Goal: Information Seeking & Learning: Get advice/opinions

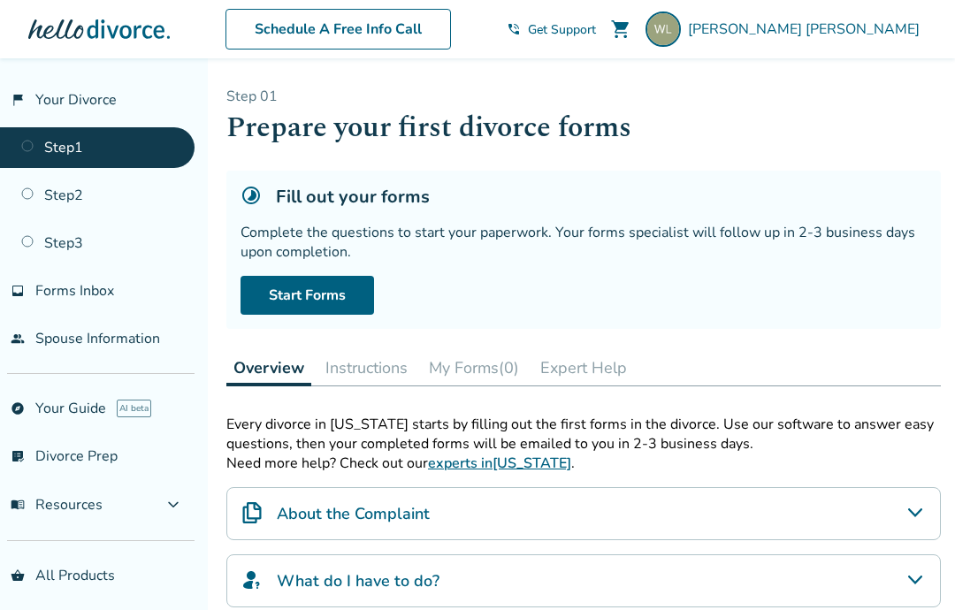
click at [594, 371] on button "Expert Help" at bounding box center [583, 367] width 101 height 35
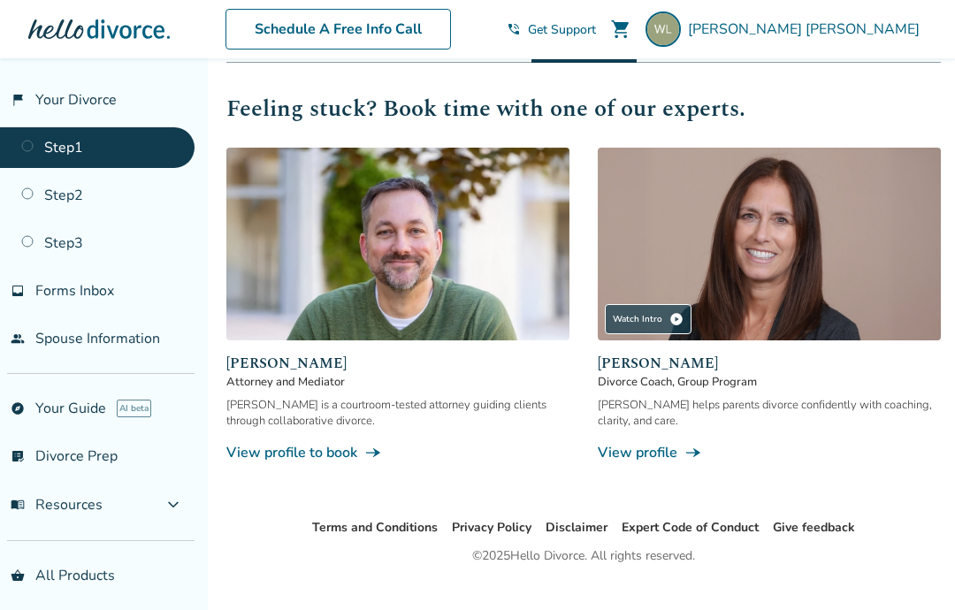
scroll to position [361, 0]
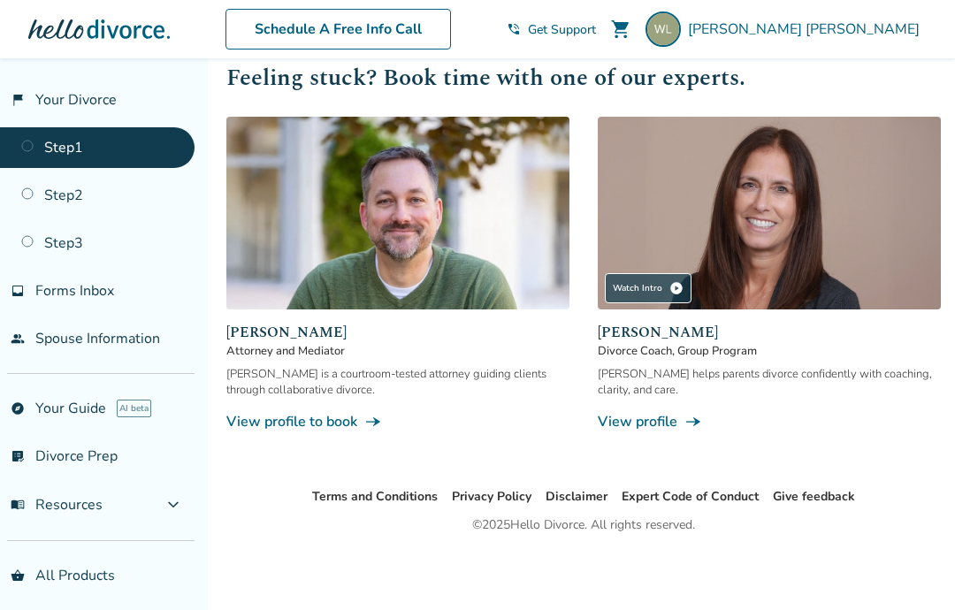
click at [332, 431] on link "View profile to book line_end_arrow_notch" at bounding box center [397, 421] width 343 height 19
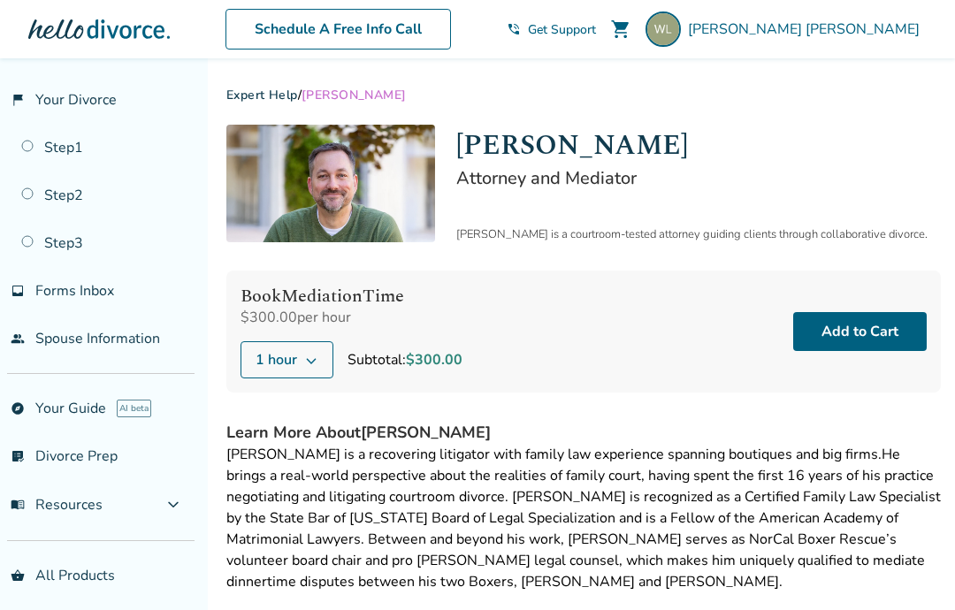
click at [85, 100] on link "flag_2 Your Divorce" at bounding box center [97, 100] width 195 height 41
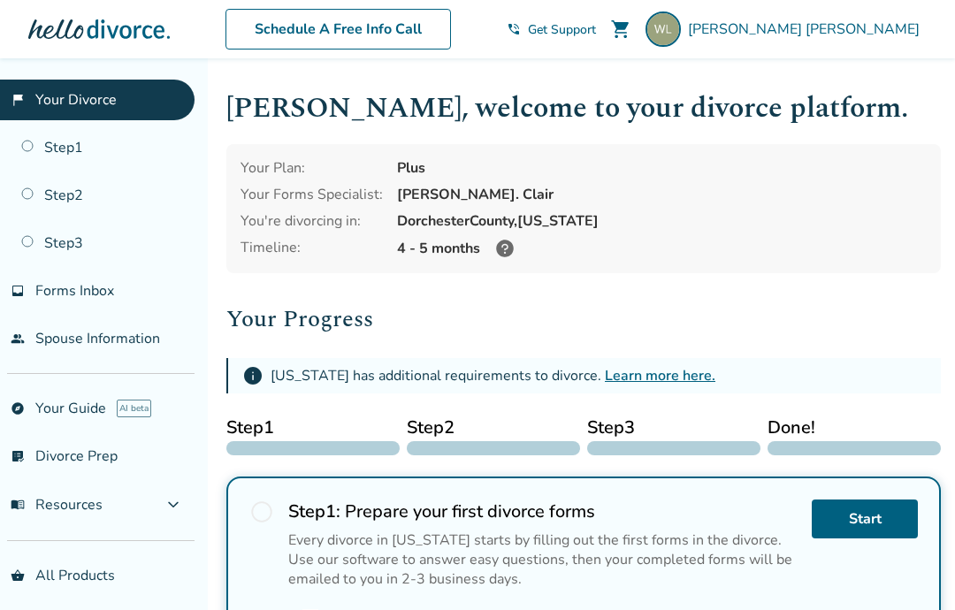
click at [171, 515] on button "menu_book Resources expand_more" at bounding box center [97, 505] width 195 height 42
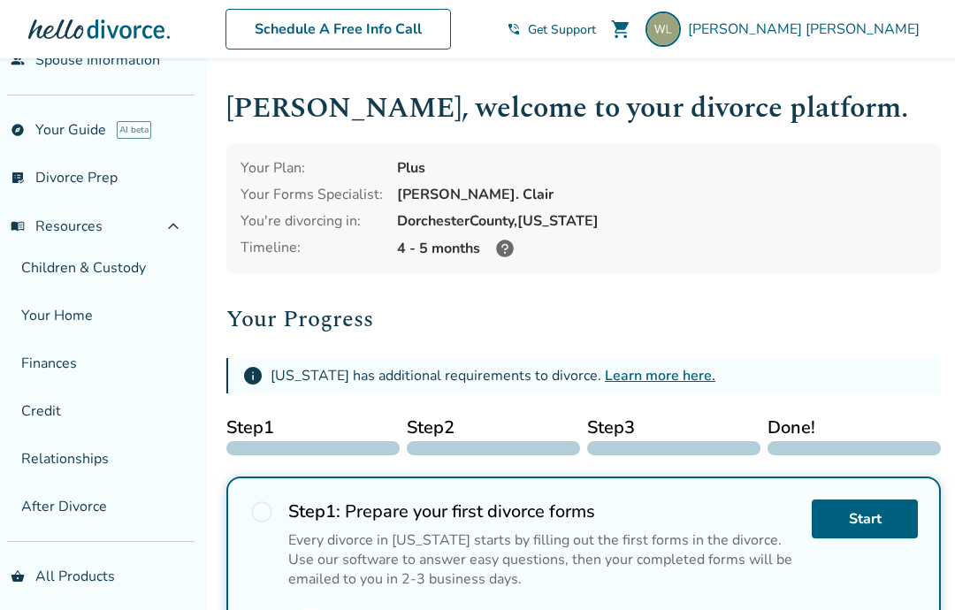
scroll to position [278, 0]
click at [184, 234] on span "expand_less" at bounding box center [173, 227] width 21 height 21
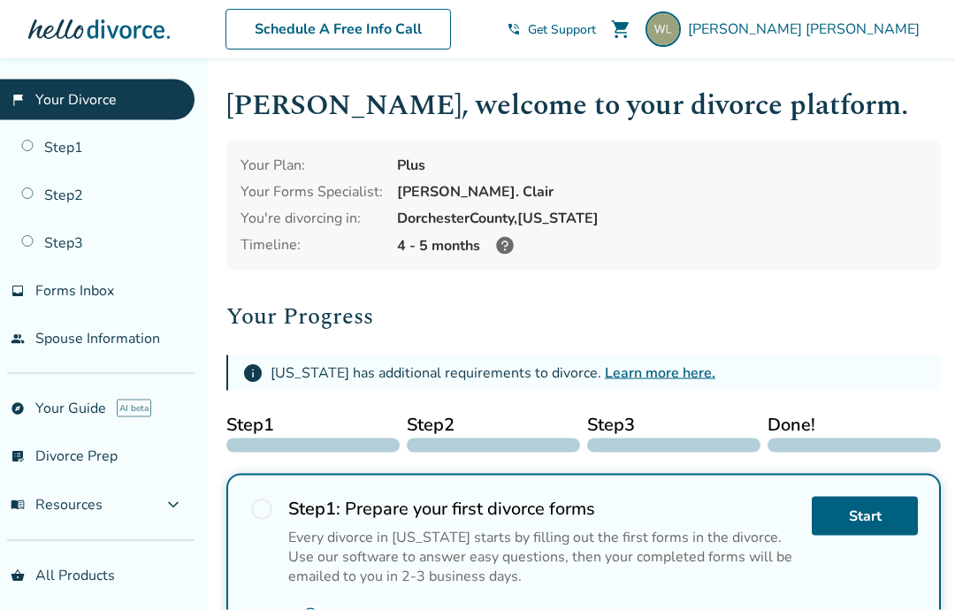
scroll to position [0, 0]
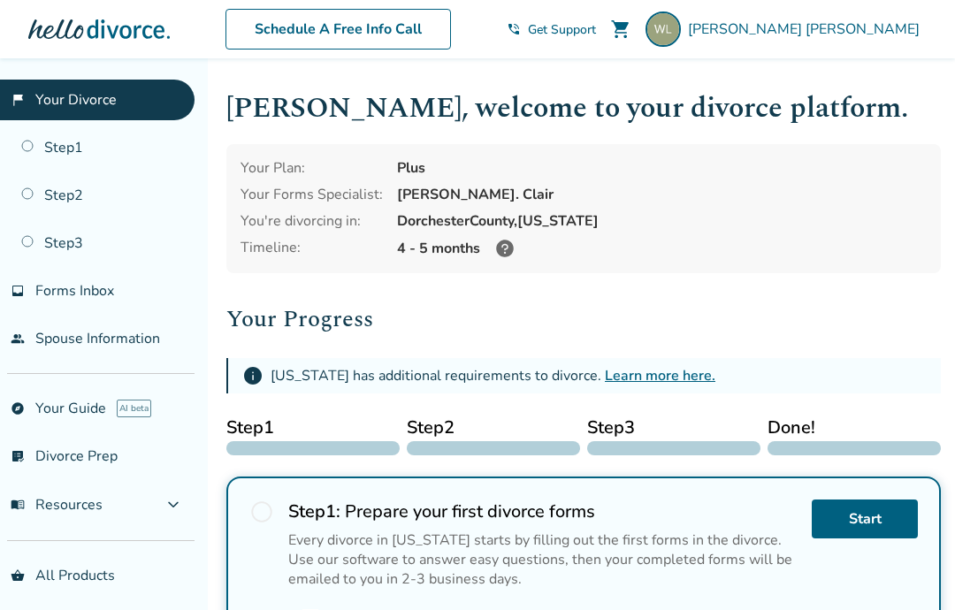
click at [596, 27] on span "Get Support" at bounding box center [562, 29] width 68 height 17
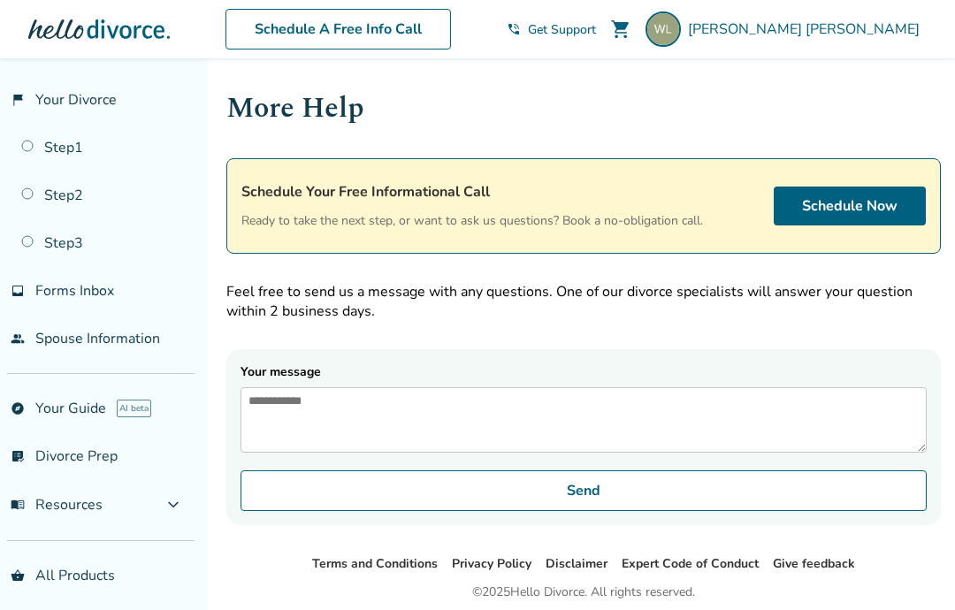
click at [92, 100] on link "flag_2 Your Divorce" at bounding box center [97, 100] width 195 height 41
